Goal: Task Accomplishment & Management: Use online tool/utility

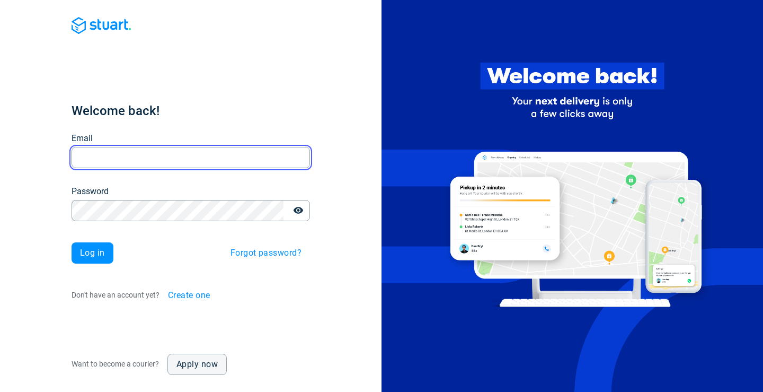
type input "[EMAIL_ADDRESS][DOMAIN_NAME]"
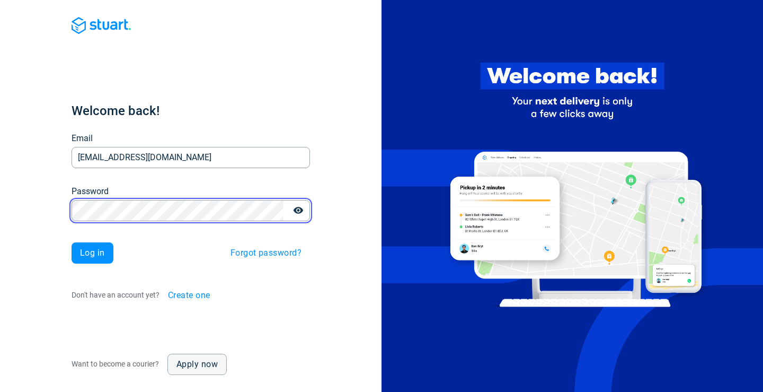
click at [92, 252] on button "Log in" at bounding box center [93, 252] width 42 height 21
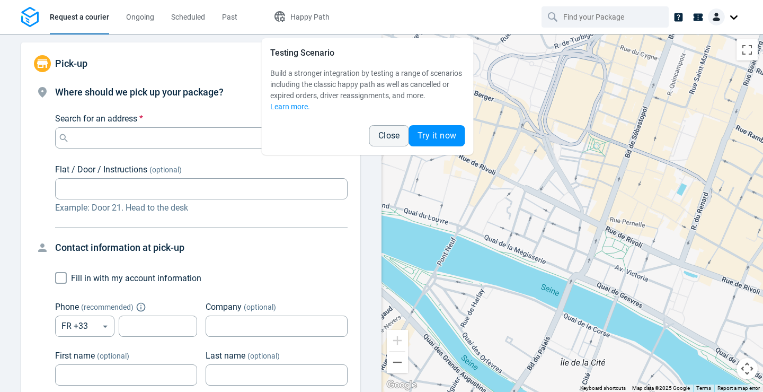
click at [723, 33] on div at bounding box center [725, 20] width 34 height 25
click at [730, 13] on div at bounding box center [725, 16] width 34 height 17
